Goal: Navigation & Orientation: Find specific page/section

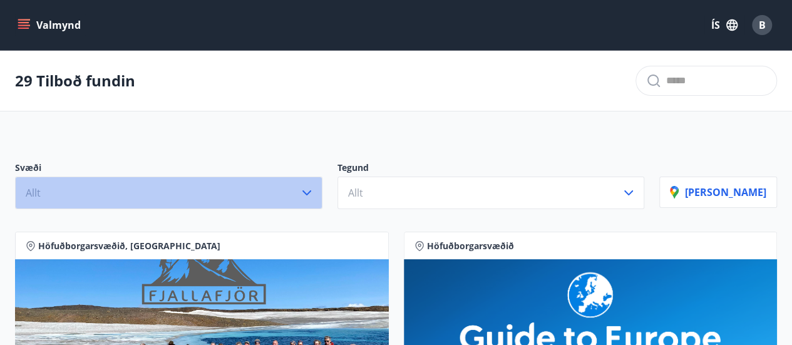
click at [314, 188] on icon "button" at bounding box center [306, 192] width 15 height 15
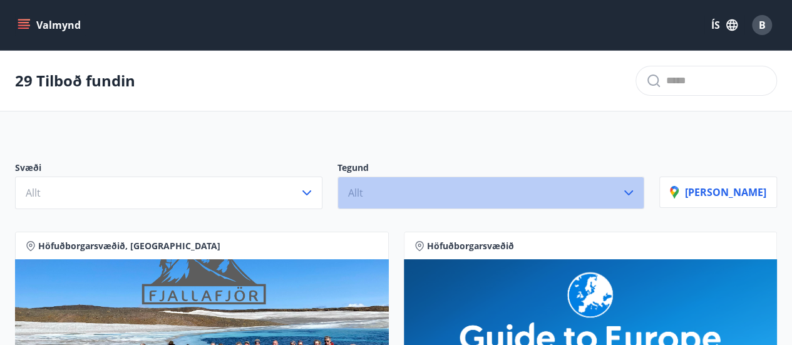
click at [633, 192] on icon "button" at bounding box center [628, 192] width 9 height 5
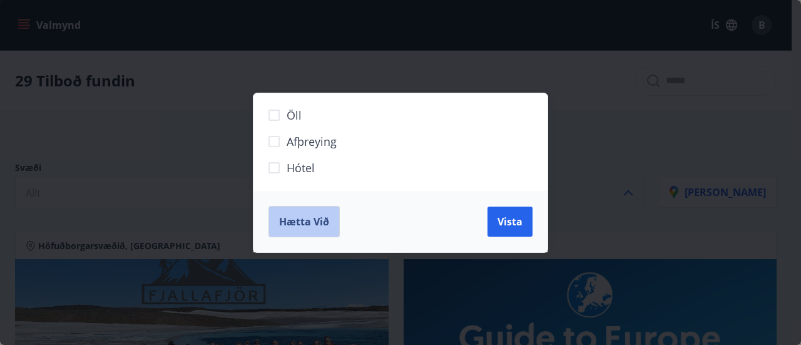
click at [314, 221] on span "Hætta við" at bounding box center [304, 222] width 50 height 14
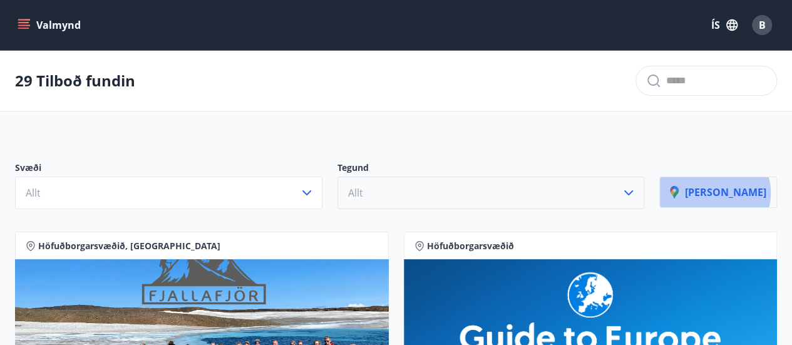
click at [747, 192] on p "[PERSON_NAME]" at bounding box center [718, 192] width 96 height 14
